Goal: Task Accomplishment & Management: Manage account settings

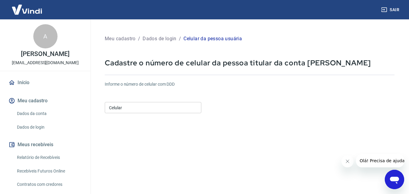
click at [162, 101] on div "Celular Celular" at bounding box center [153, 107] width 97 height 15
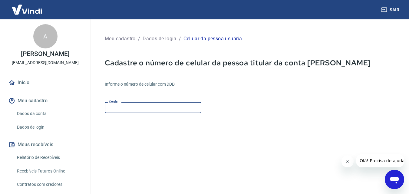
click at [161, 105] on input "Celular" at bounding box center [153, 107] width 97 height 11
type input "(27) 99953-7573"
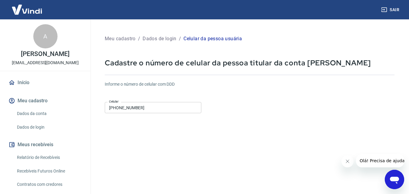
click at [223, 133] on form "Informe o número de celular com DDD Celular (27) 99953-7573 Celular Continuar C…" at bounding box center [250, 164] width 290 height 177
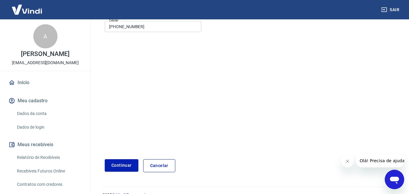
scroll to position [93, 0]
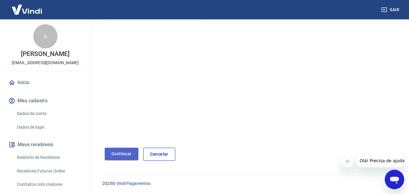
click at [112, 154] on button "Continuar" at bounding box center [122, 154] width 34 height 12
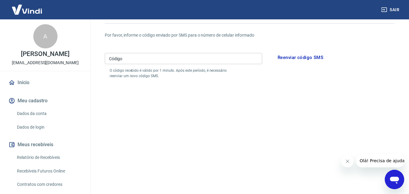
scroll to position [54, 0]
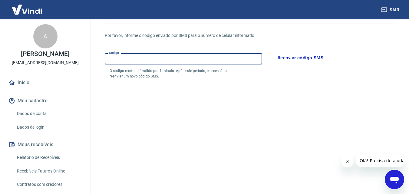
click at [147, 61] on input "Código" at bounding box center [184, 58] width 158 height 11
type input "271685"
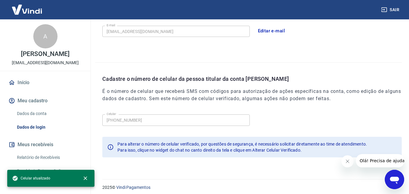
scroll to position [194, 0]
